Goal: Information Seeking & Learning: Learn about a topic

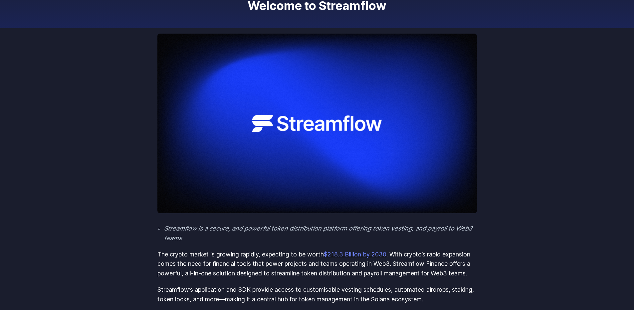
scroll to position [67, 0]
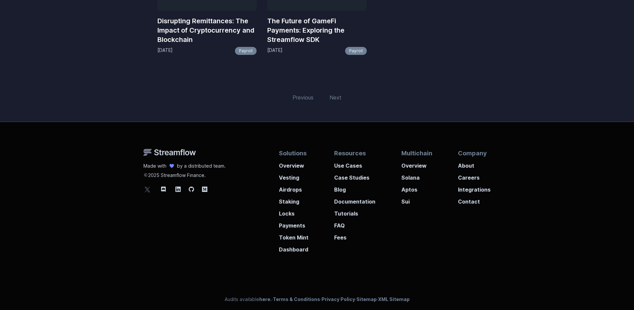
scroll to position [170, 0]
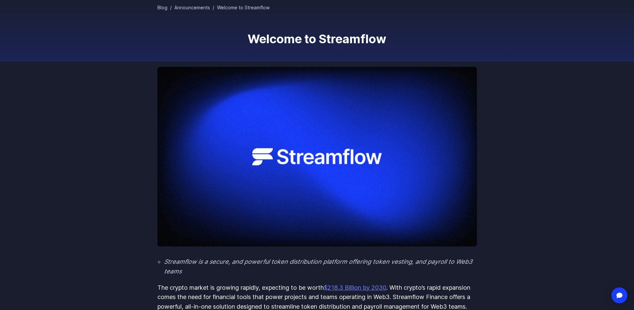
scroll to position [67, 0]
